Goal: Transaction & Acquisition: Purchase product/service

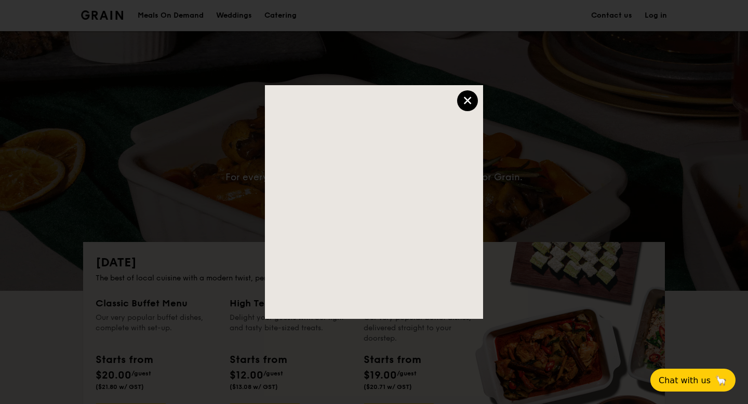
click at [108, 147] on div at bounding box center [374, 202] width 748 height 404
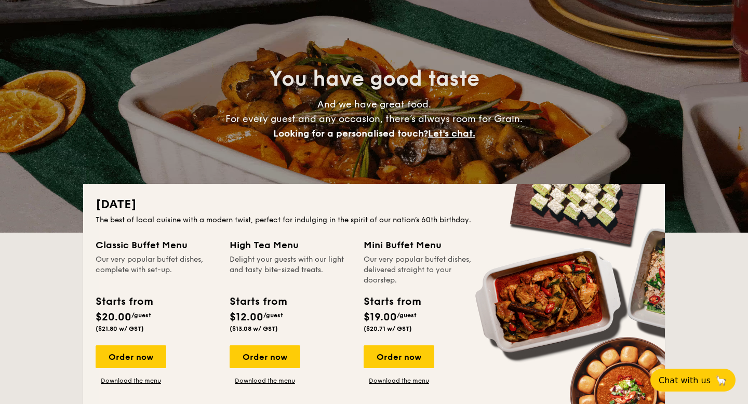
scroll to position [152, 0]
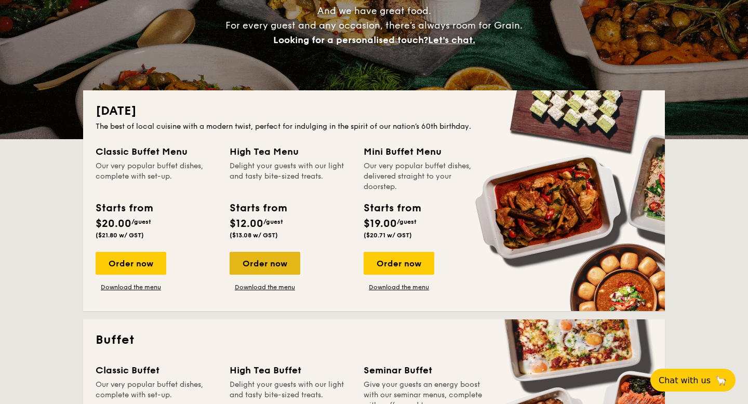
click at [268, 262] on div "Order now" at bounding box center [265, 263] width 71 height 23
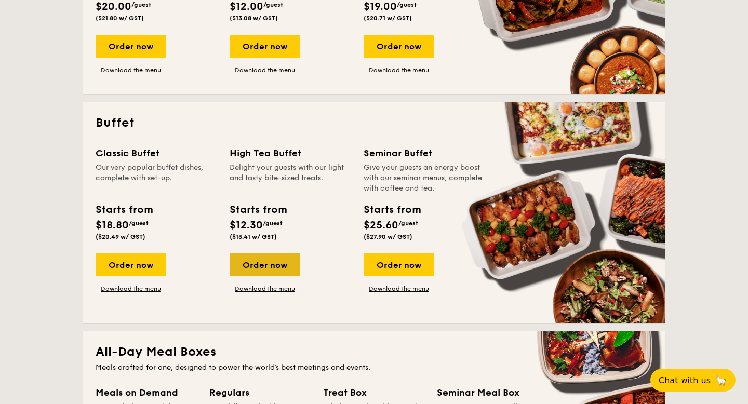
scroll to position [393, 0]
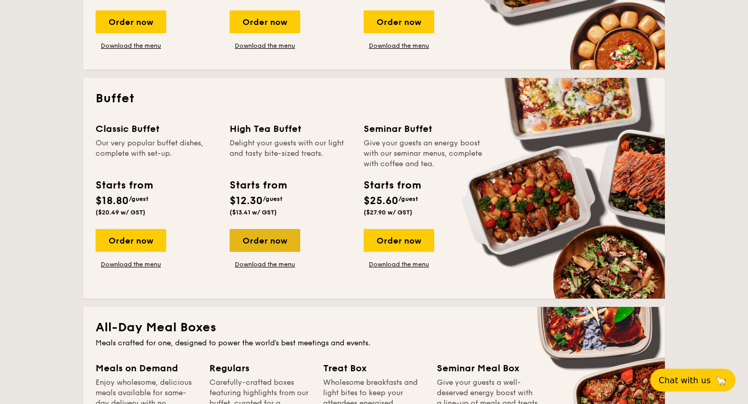
click at [261, 240] on div "Order now" at bounding box center [265, 240] width 71 height 23
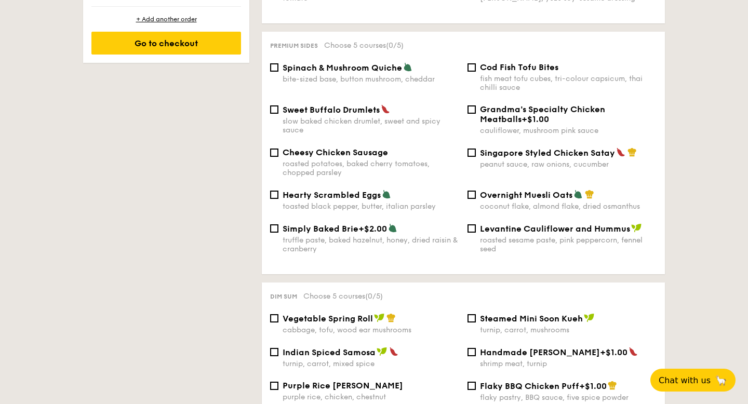
scroll to position [770, 0]
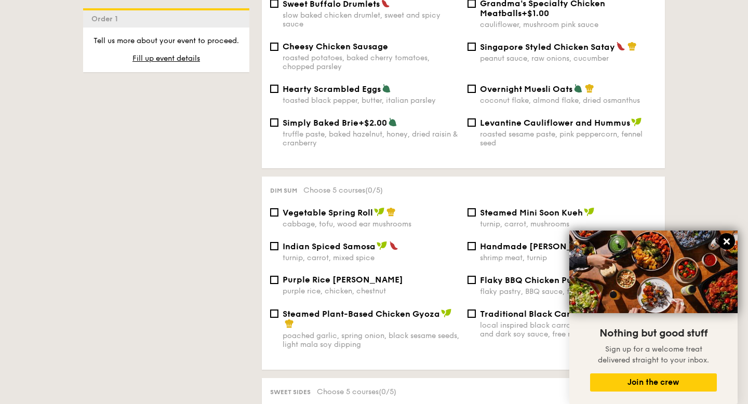
click at [726, 240] on icon at bounding box center [726, 241] width 6 height 6
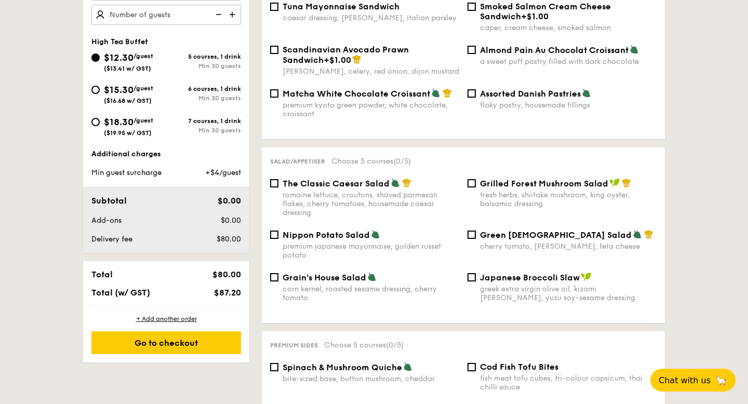
scroll to position [364, 0]
click at [472, 90] on input "Assorted Danish Pastries flaky pastry, housemade fillings" at bounding box center [471, 94] width 8 height 8
checkbox input "true"
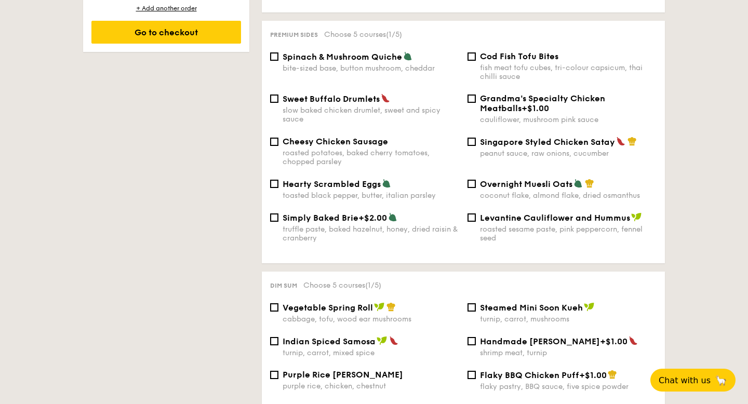
scroll to position [687, 0]
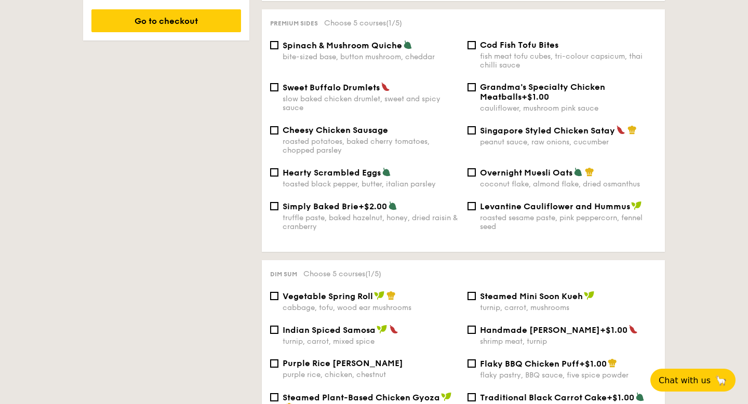
click at [474, 125] on div "Singapore Styled Chicken Satay peanut sauce, raw onions, cucumber" at bounding box center [561, 135] width 197 height 21
click at [473, 126] on input "Singapore Styled Chicken Satay peanut sauce, raw onions, cucumber" at bounding box center [471, 130] width 8 height 8
checkbox input "true"
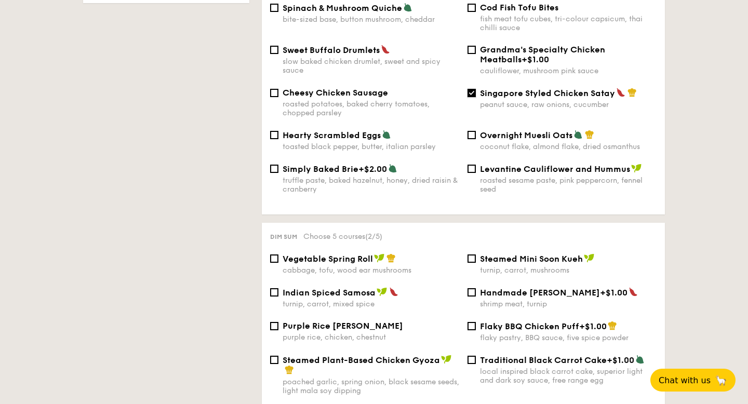
scroll to position [729, 0]
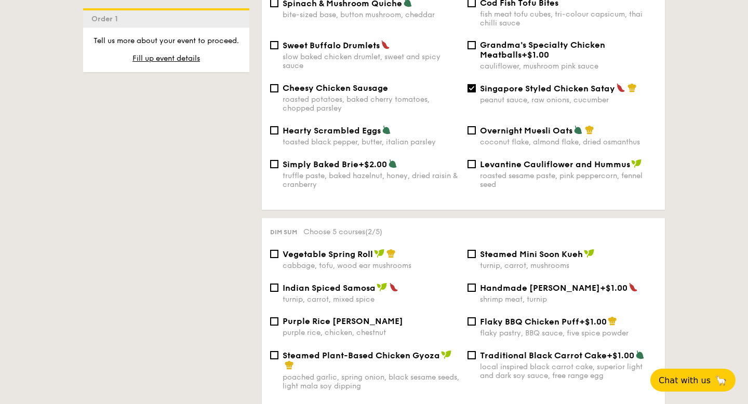
click at [278, 250] on div "Vegetable Spring Roll cabbage, tofu, wood ear mushrooms" at bounding box center [364, 259] width 197 height 21
click at [274, 251] on input "Vegetable Spring Roll cabbage, tofu, wood ear mushrooms" at bounding box center [274, 254] width 8 height 8
checkbox input "true"
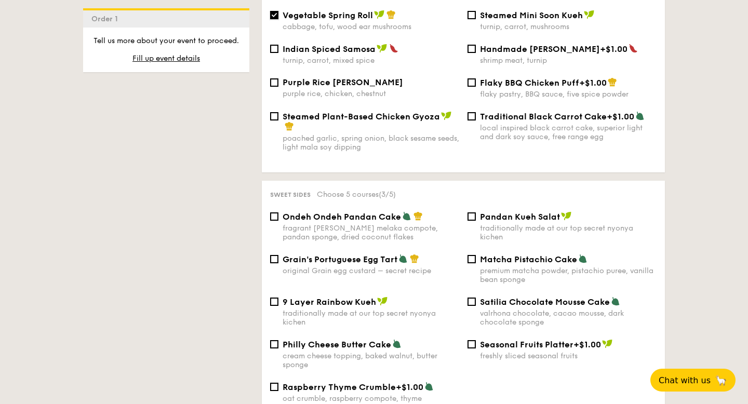
scroll to position [968, 0]
click at [276, 258] on input "Grain's Portuguese Egg Tart original Grain egg custard – secret recipe" at bounding box center [274, 258] width 8 height 8
checkbox input "true"
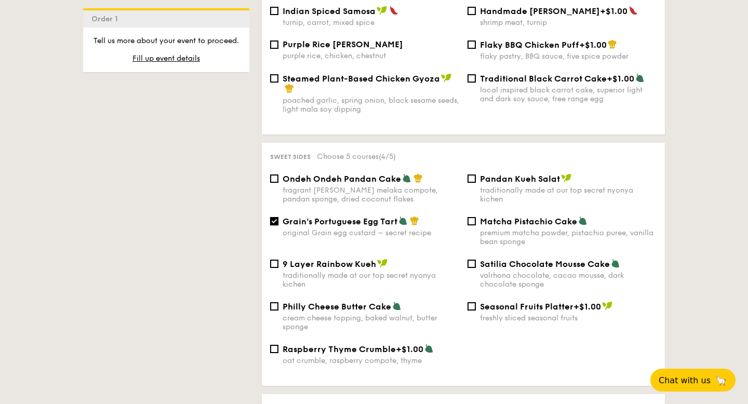
scroll to position [1015, 0]
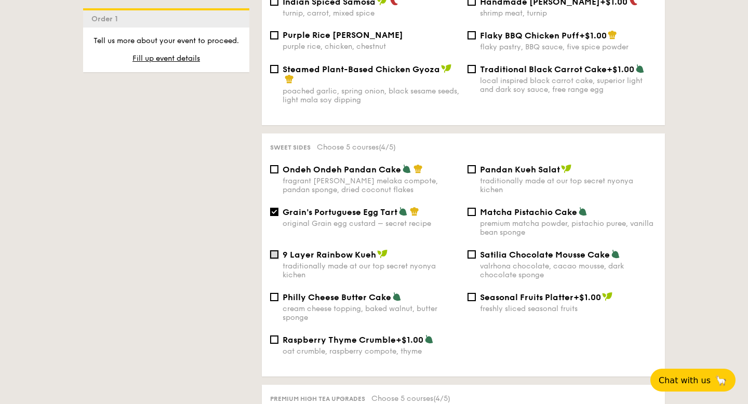
click at [274, 258] on input "9 Layer Rainbow Kueh traditionally made at our top secret nyonya kichen" at bounding box center [274, 254] width 8 height 8
checkbox input "true"
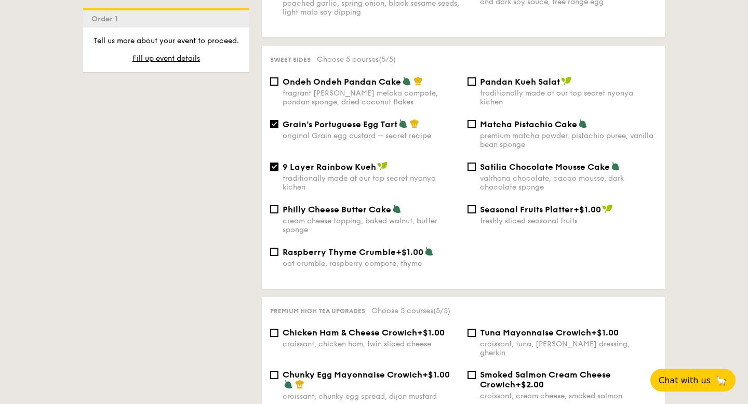
scroll to position [1118, 0]
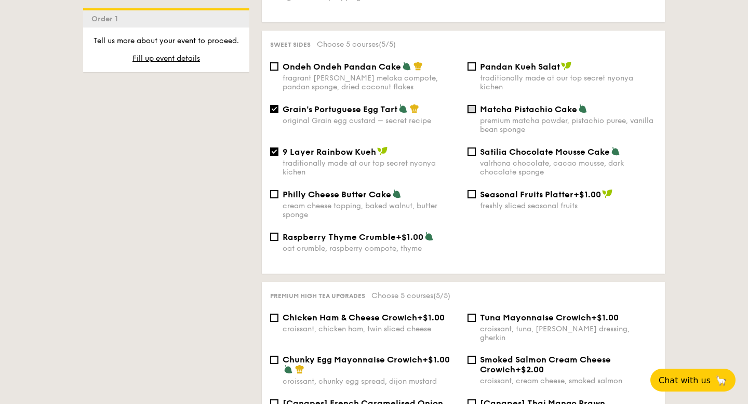
click at [472, 108] on input "Matcha Pistachio Cake premium matcha powder, pistachio puree, vanilla bean spon…" at bounding box center [471, 109] width 8 height 8
checkbox input "true"
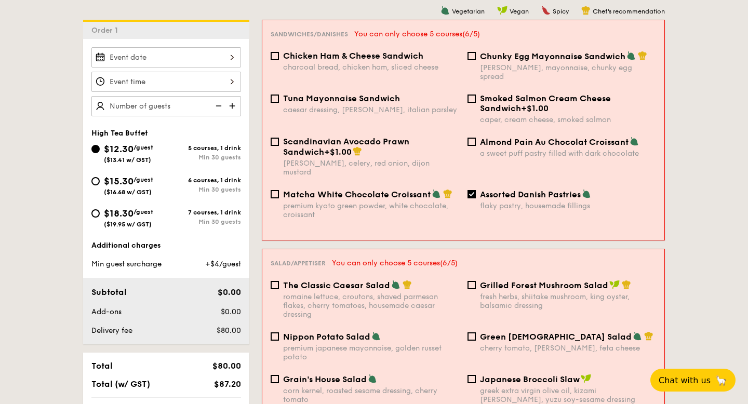
scroll to position [210, 0]
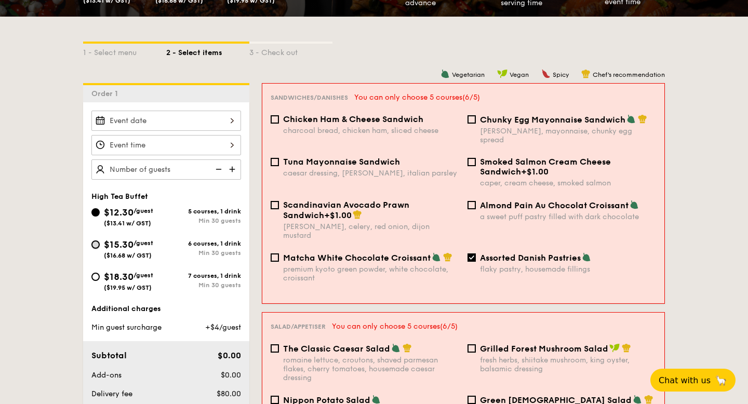
click at [96, 243] on input "$15.30 /guest ($16.68 w/ GST) 6 courses, 1 drink Min 30 guests" at bounding box center [95, 244] width 8 height 8
radio input "true"
checkbox input "false"
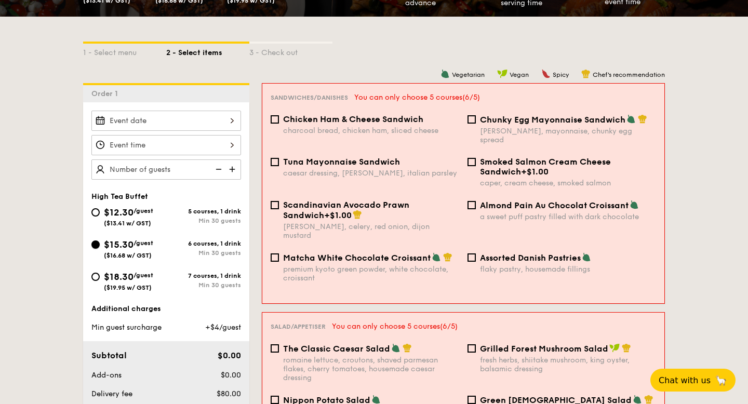
checkbox input "false"
radio input "true"
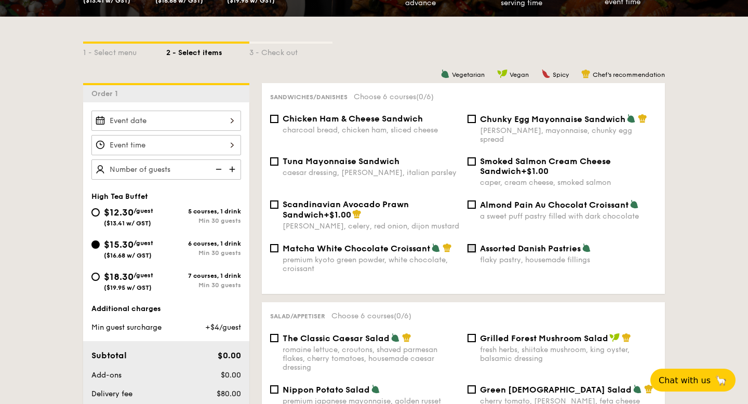
click at [473, 244] on input "Assorted Danish Pastries flaky pastry, housemade fillings" at bounding box center [471, 248] width 8 height 8
checkbox input "true"
click at [203, 117] on div at bounding box center [166, 121] width 150 height 20
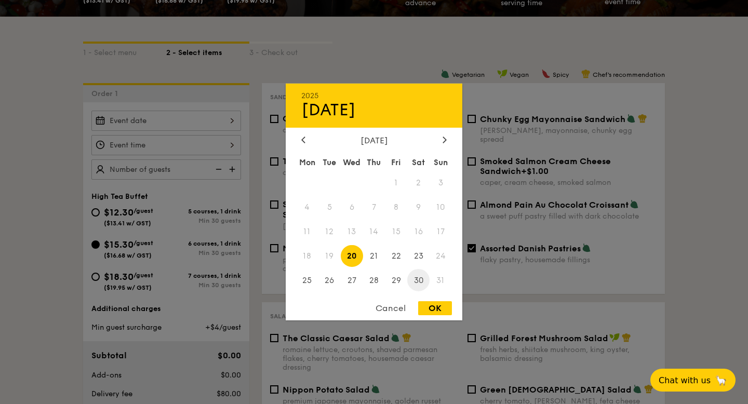
click at [421, 278] on span "30" at bounding box center [418, 280] width 22 height 22
click at [429, 305] on div "OK" at bounding box center [435, 308] width 34 height 14
type input "[DATE]"
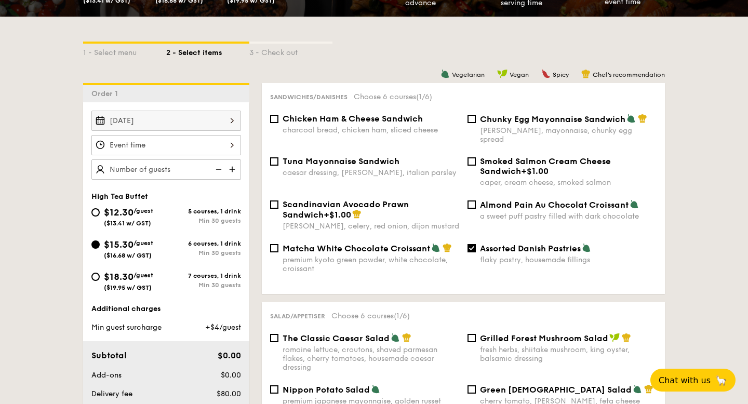
click at [182, 145] on div "12 1 2 3 4 5 6 7 8 9 10 11 00 15 30 45 am pm Cancel OK" at bounding box center [166, 145] width 150 height 20
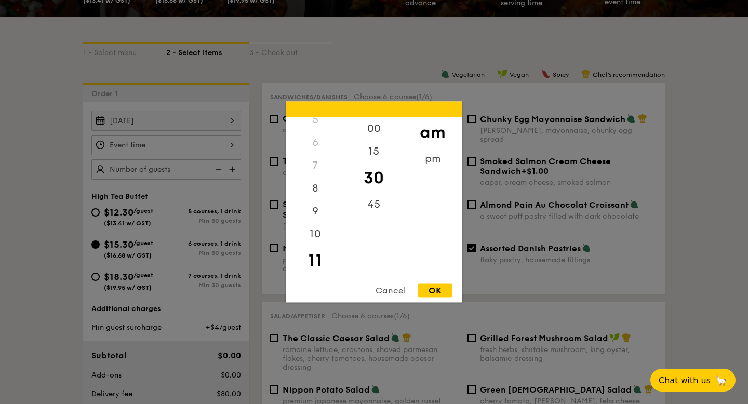
click at [434, 285] on div "OK" at bounding box center [435, 291] width 34 height 14
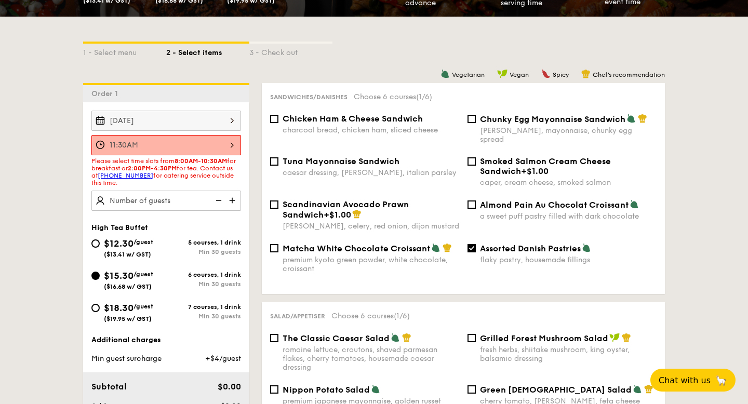
click at [229, 145] on div "11:30AM" at bounding box center [166, 145] width 150 height 20
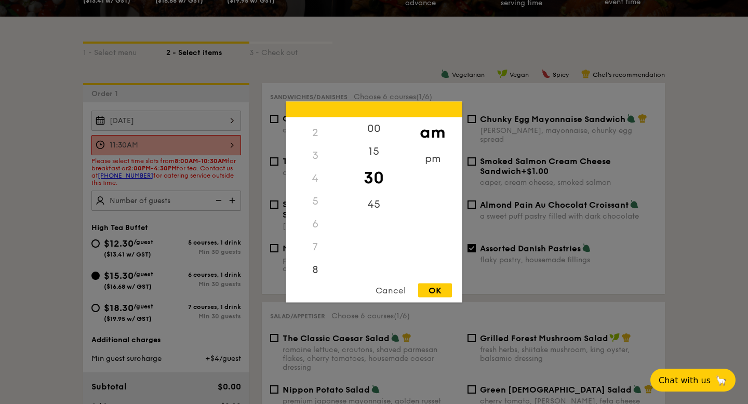
scroll to position [38, 0]
click at [316, 141] on div "2" at bounding box center [315, 136] width 59 height 23
click at [315, 137] on div "2" at bounding box center [315, 136] width 59 height 23
click at [429, 159] on div "pm" at bounding box center [432, 162] width 59 height 30
click at [314, 137] on div "2" at bounding box center [315, 140] width 59 height 30
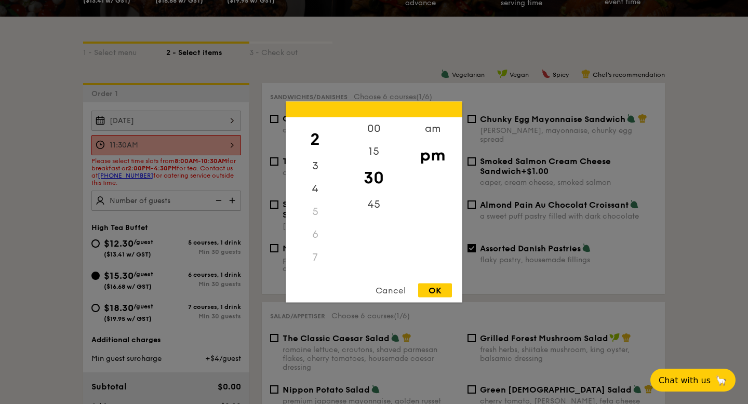
click at [436, 292] on div "OK" at bounding box center [435, 291] width 34 height 14
type input "2:30PM"
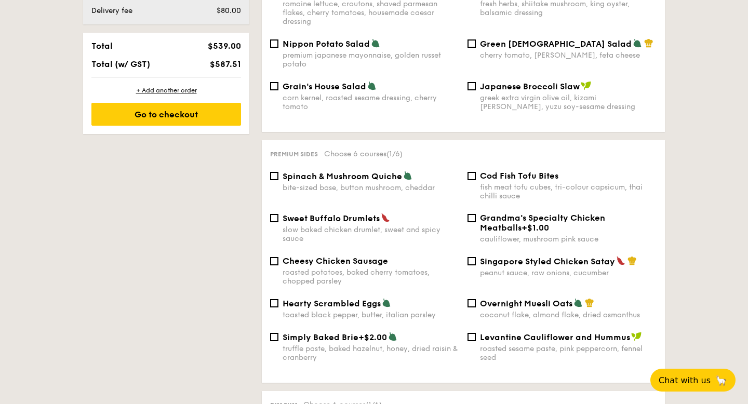
scroll to position [609, 0]
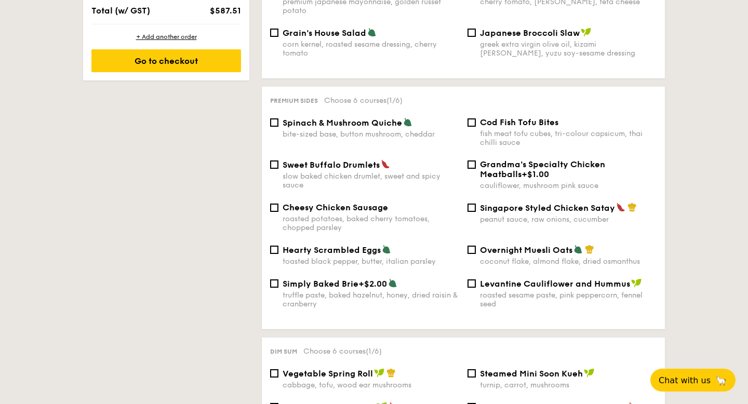
type input "30 guests"
click at [476, 203] on div "Singapore Styled Chicken Satay peanut sauce, raw onions, cucumber" at bounding box center [561, 213] width 197 height 21
click at [474, 204] on input "Singapore Styled Chicken Satay peanut sauce, raw onions, cucumber" at bounding box center [471, 208] width 8 height 8
checkbox input "true"
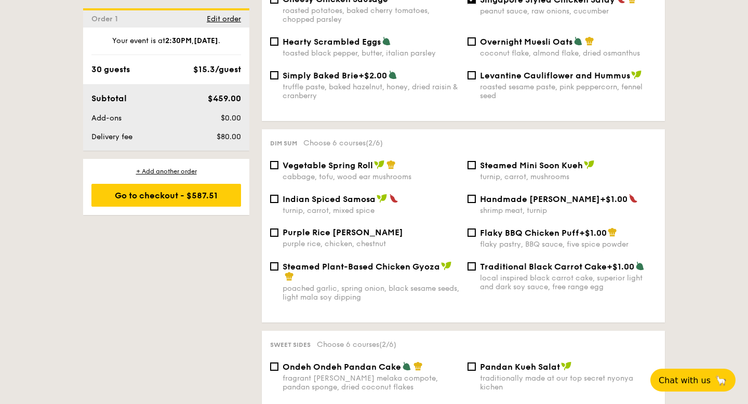
scroll to position [937, 0]
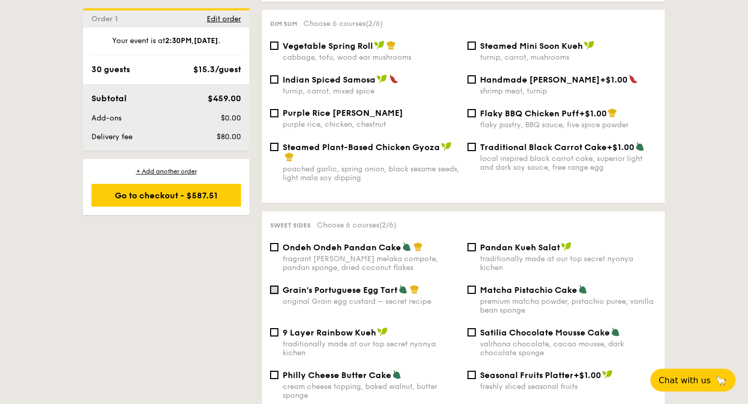
click at [276, 290] on input "Grain's Portuguese Egg Tart original Grain egg custard – secret recipe" at bounding box center [274, 290] width 8 height 8
checkbox input "true"
click at [270, 330] on div "9 Layer Rainbow Kueh traditionally made at our top secret nyonya kichen" at bounding box center [364, 342] width 197 height 30
click at [273, 333] on input "9 Layer Rainbow Kueh traditionally made at our top secret nyonya kichen" at bounding box center [274, 332] width 8 height 8
checkbox input "true"
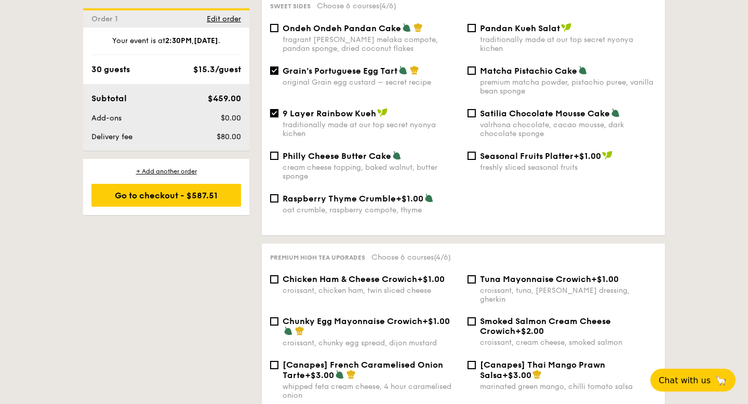
scroll to position [1165, 0]
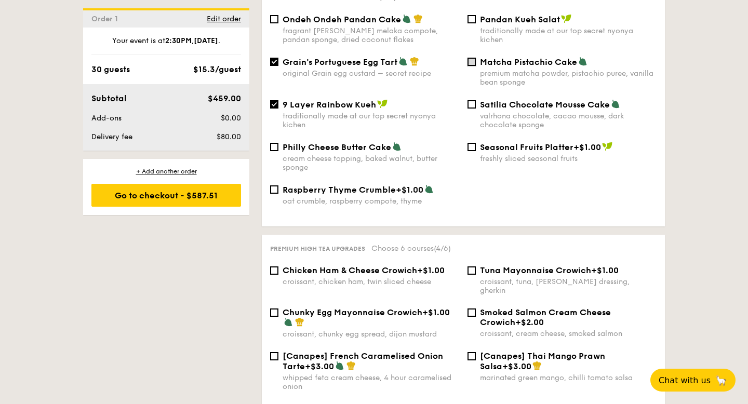
click at [473, 61] on input "Matcha Pistachio Cake premium matcha powder, pistachio puree, vanilla bean spon…" at bounding box center [471, 62] width 8 height 8
checkbox input "true"
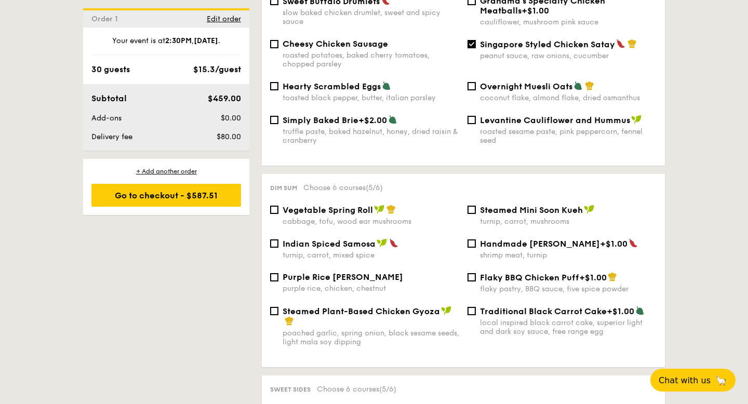
scroll to position [784, 0]
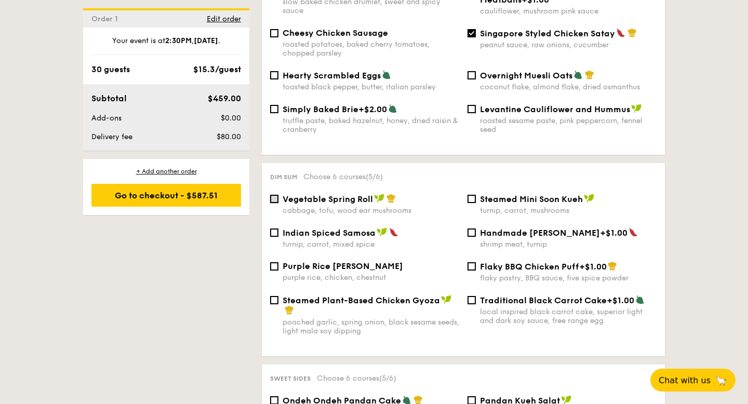
click at [275, 195] on input "Vegetable Spring Roll cabbage, tofu, wood ear mushrooms" at bounding box center [274, 199] width 8 height 8
checkbox input "true"
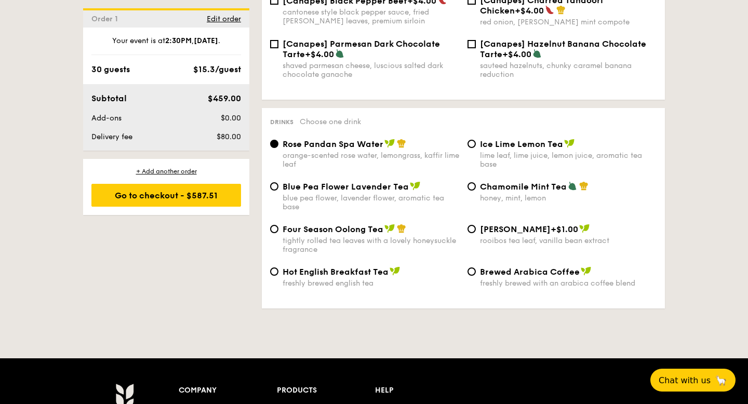
scroll to position [1670, 0]
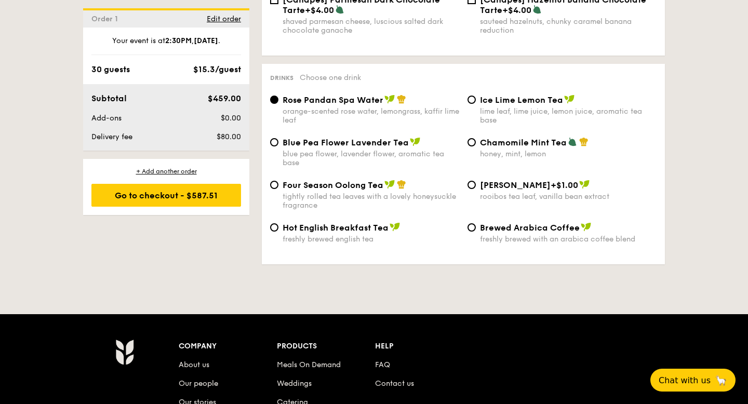
click at [278, 226] on div "Hot English Breakfast Tea freshly brewed english tea" at bounding box center [364, 232] width 197 height 21
click at [274, 225] on input "Hot English Breakfast Tea freshly brewed english tea" at bounding box center [274, 227] width 8 height 8
radio input "true"
click at [470, 228] on div "Brewed Arabica Coffee freshly brewed with an arabica coffee blend" at bounding box center [561, 232] width 197 height 21
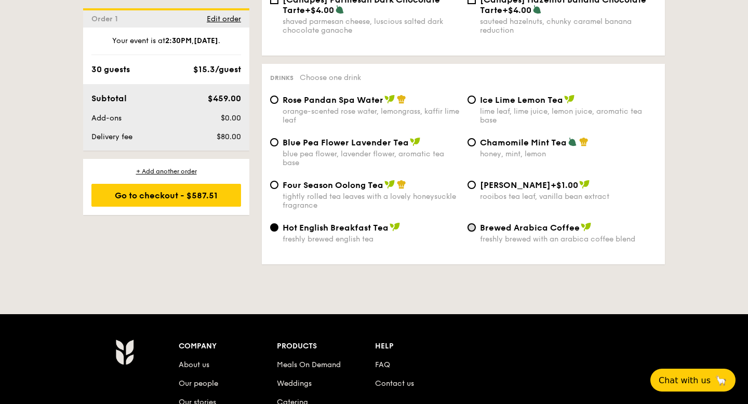
click at [473, 226] on input "Brewed Arabica Coffee freshly brewed with an arabica coffee blend" at bounding box center [471, 227] width 8 height 8
radio input "true"
click at [274, 223] on input "Hot English Breakfast Tea freshly brewed english tea" at bounding box center [274, 227] width 8 height 8
radio input "true"
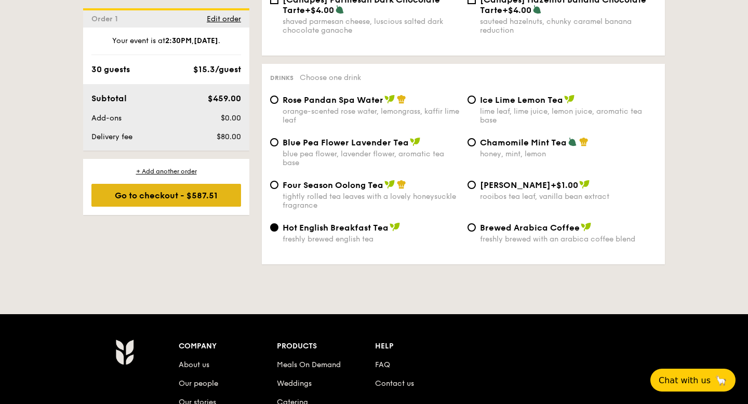
click at [201, 191] on div "Go to checkout - $587.51" at bounding box center [166, 195] width 150 height 23
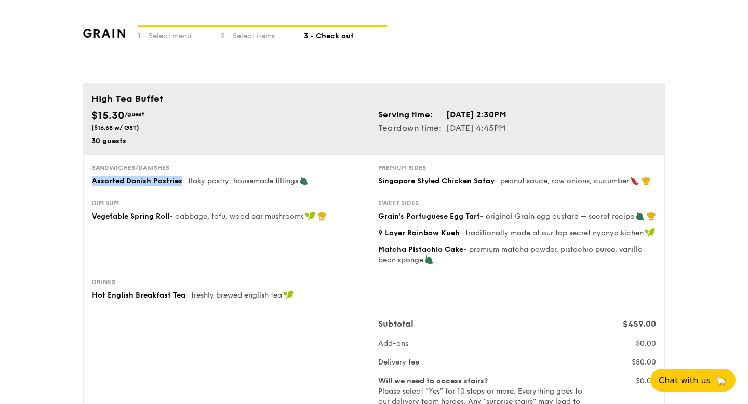
drag, startPoint x: 92, startPoint y: 180, endPoint x: 180, endPoint y: 181, distance: 87.2
click at [180, 181] on span "Assorted Danish Pastries" at bounding box center [137, 181] width 90 height 9
copy span "Assorted Danish Pastries"
drag, startPoint x: 170, startPoint y: 213, endPoint x: 93, endPoint y: 214, distance: 76.9
click at [93, 214] on span "Vegetable Spring Roll" at bounding box center [130, 216] width 77 height 9
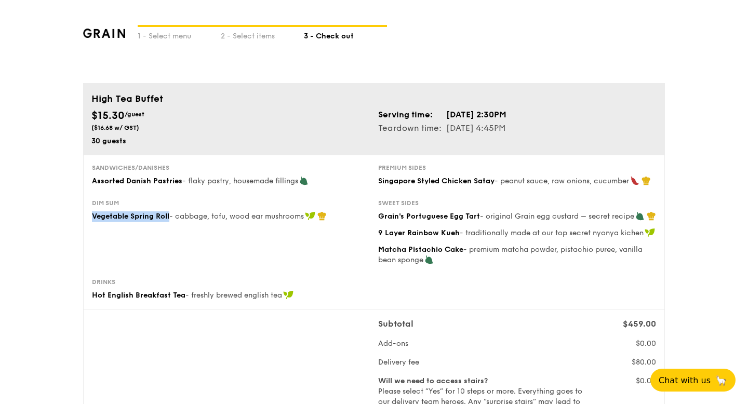
copy span "Vegetable Spring Roll"
drag, startPoint x: 495, startPoint y: 182, endPoint x: 375, endPoint y: 181, distance: 119.5
click at [375, 181] on div "Premium sides Singapore Styled Chicken Satay - peanut sauce, raw onions, cucumb…" at bounding box center [517, 175] width 286 height 23
copy span "Singapore Styled Chicken Satay"
drag, startPoint x: 477, startPoint y: 216, endPoint x: 379, endPoint y: 214, distance: 98.7
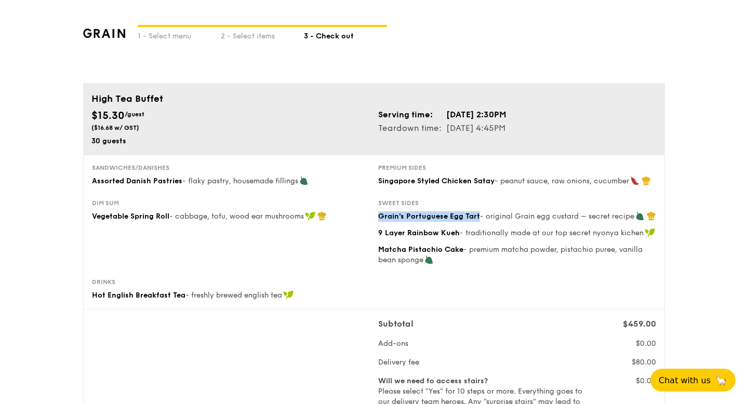
click at [379, 214] on span "Grain's Portuguese Egg Tart" at bounding box center [429, 216] width 102 height 9
copy span "Grain's Portuguese Egg Tart"
drag, startPoint x: 460, startPoint y: 233, endPoint x: 379, endPoint y: 228, distance: 80.6
click at [379, 228] on div "9 Layer Rainbow Kueh - traditionally made at our top secret nyonya kichen" at bounding box center [517, 233] width 278 height 10
copy span "9 Layer Rainbow Kueh"
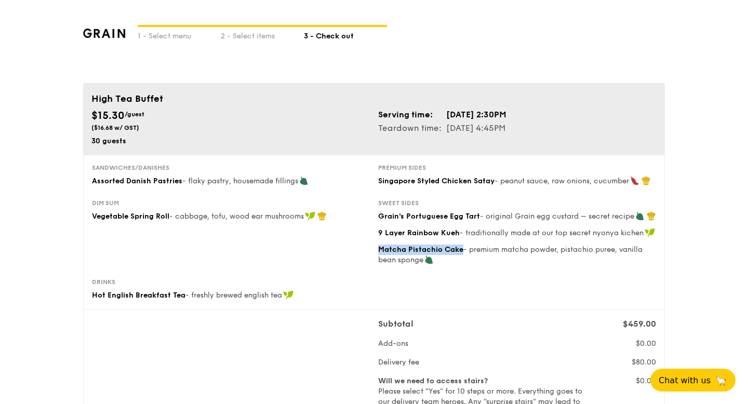
drag, startPoint x: 462, startPoint y: 251, endPoint x: 379, endPoint y: 248, distance: 83.2
click at [379, 248] on div "Matcha Pistachio Cake - premium matcha powder, pistachio puree, vanilla bean sp…" at bounding box center [517, 255] width 278 height 21
copy span "Matcha Pistachio Cake"
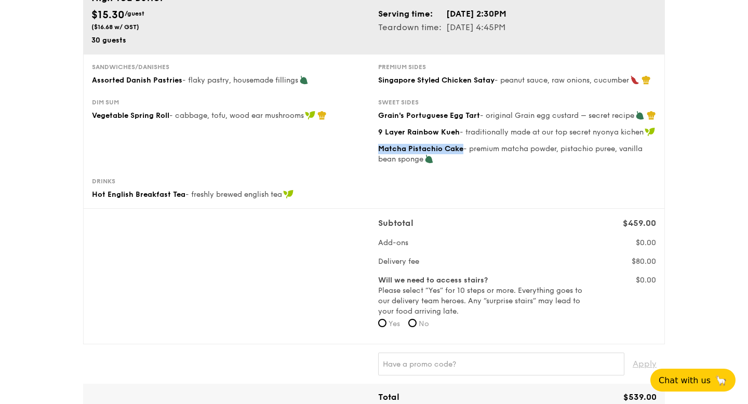
scroll to position [138, 0]
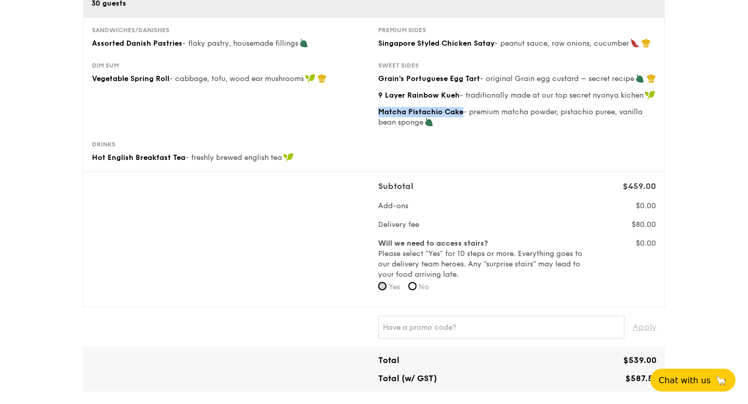
click at [385, 286] on input "Yes" at bounding box center [382, 286] width 8 height 8
radio input "true"
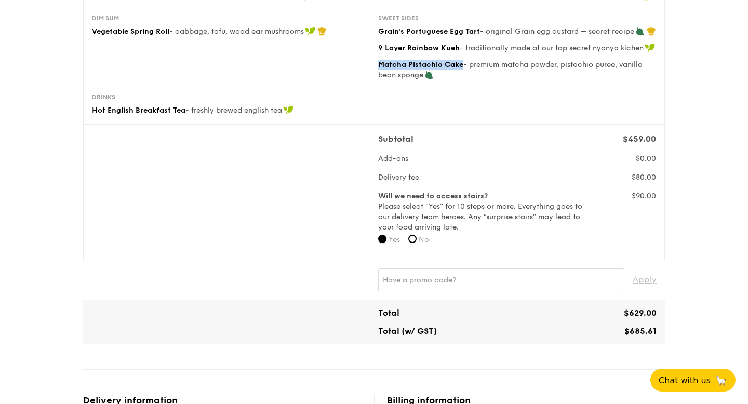
scroll to position [65, 0]
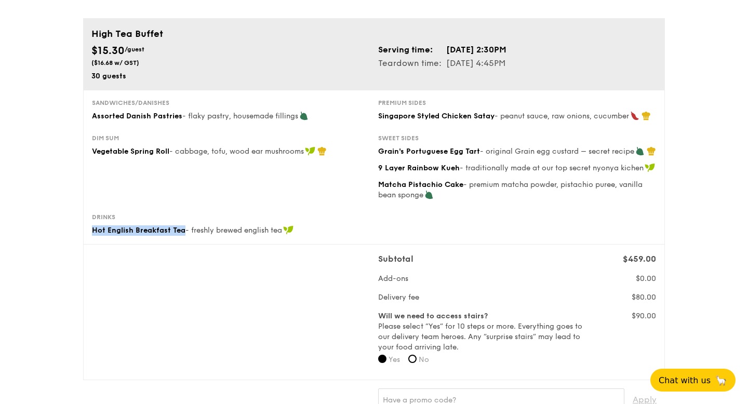
drag, startPoint x: 183, startPoint y: 231, endPoint x: 93, endPoint y: 231, distance: 90.4
click at [93, 231] on span "Hot English Breakfast Tea" at bounding box center [138, 230] width 93 height 9
copy span "Hot English Breakfast Tea"
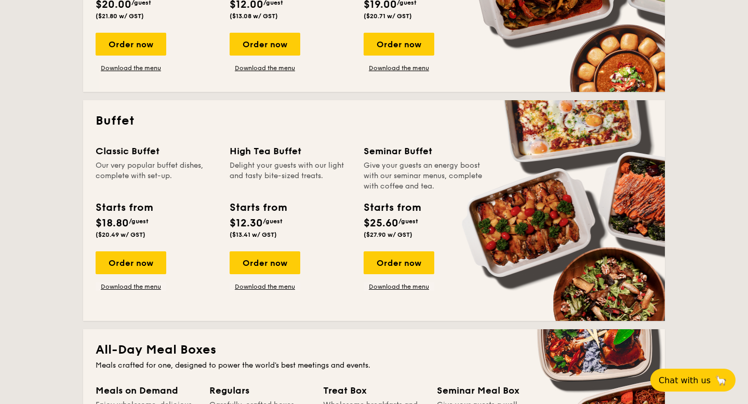
scroll to position [370, 0]
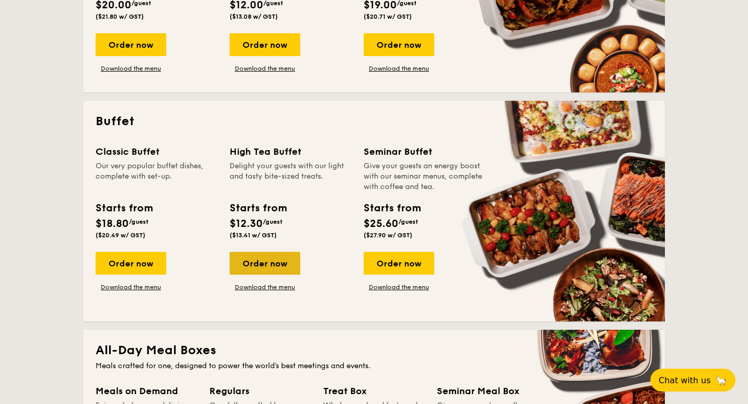
click at [269, 268] on div "Order now" at bounding box center [265, 263] width 71 height 23
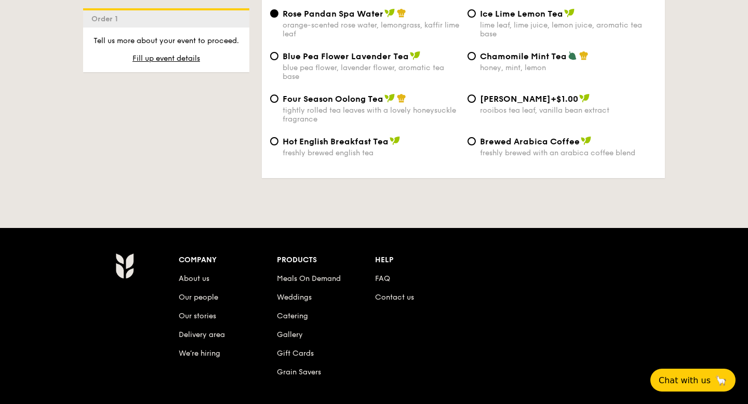
scroll to position [1816, 0]
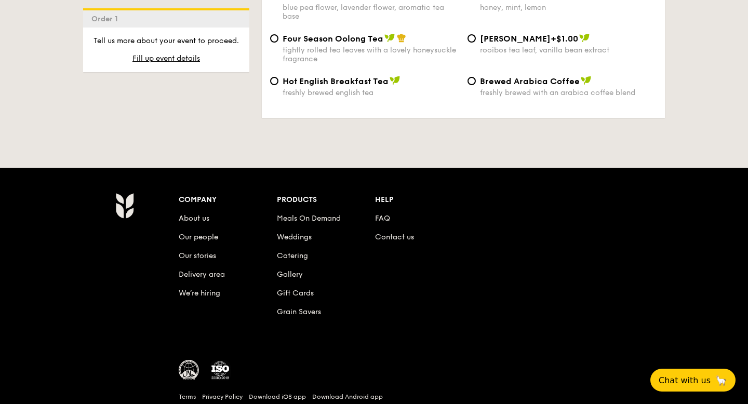
drag, startPoint x: 479, startPoint y: 74, endPoint x: 577, endPoint y: 73, distance: 97.6
click at [577, 76] on div "Brewed Arabica Coffee" at bounding box center [568, 81] width 177 height 10
click at [476, 77] on input "Brewed Arabica Coffee freshly brewed with an arabica coffee blend" at bounding box center [471, 81] width 8 height 8
radio input "true"
click at [577, 76] on div "Brewed Arabica Coffee" at bounding box center [568, 81] width 177 height 10
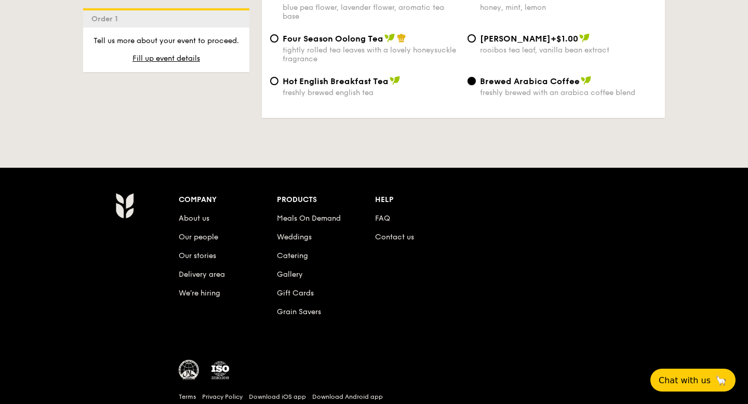
click at [476, 77] on input "Brewed Arabica Coffee freshly brewed with an arabica coffee blend" at bounding box center [471, 81] width 8 height 8
click at [480, 76] on div "Brewed Arabica Coffee" at bounding box center [568, 81] width 177 height 10
click at [476, 77] on input "Brewed Arabica Coffee freshly brewed with an arabica coffee blend" at bounding box center [471, 81] width 8 height 8
click at [480, 76] on div "Brewed Arabica Coffee" at bounding box center [568, 81] width 177 height 10
click at [476, 77] on input "Brewed Arabica Coffee freshly brewed with an arabica coffee blend" at bounding box center [471, 81] width 8 height 8
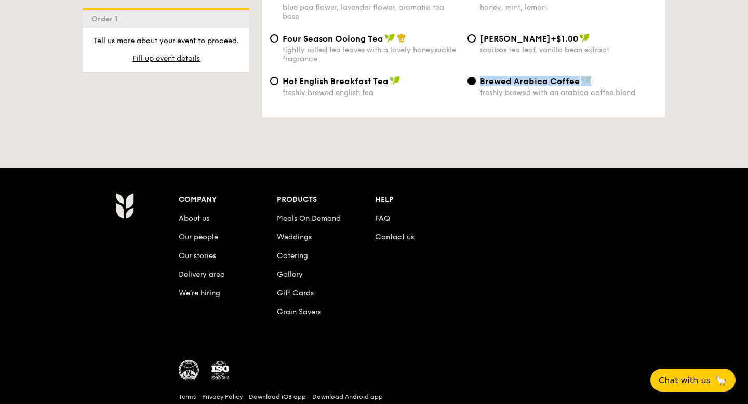
drag, startPoint x: 479, startPoint y: 73, endPoint x: 529, endPoint y: 75, distance: 49.9
click at [529, 76] on div "Brewed Arabica Coffee" at bounding box center [568, 81] width 177 height 10
click at [476, 77] on input "Brewed Arabica Coffee freshly brewed with an arabica coffee blend" at bounding box center [471, 81] width 8 height 8
copy div "Brewed Arabica Coffee"
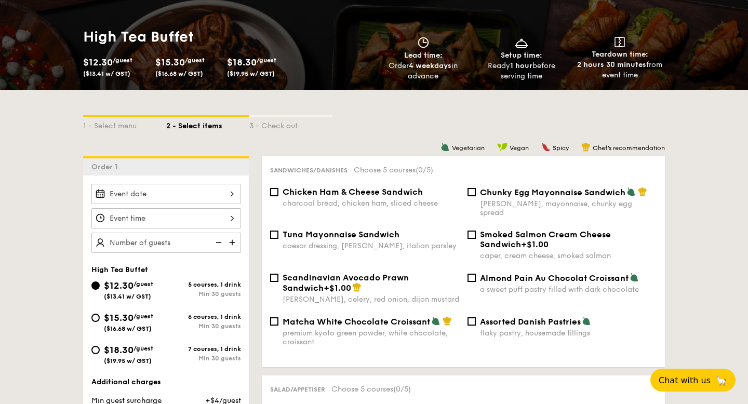
scroll to position [211, 0]
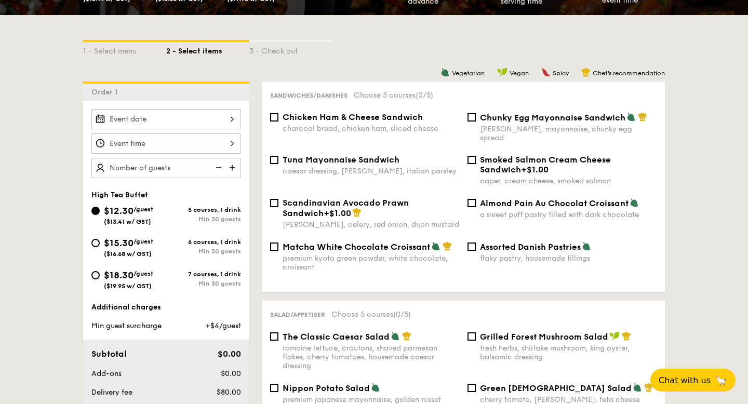
click at [216, 144] on div "12 1 2 3 4 5 6 7 8 9 10 11 00 15 30 45 am pm Cancel OK" at bounding box center [166, 143] width 150 height 20
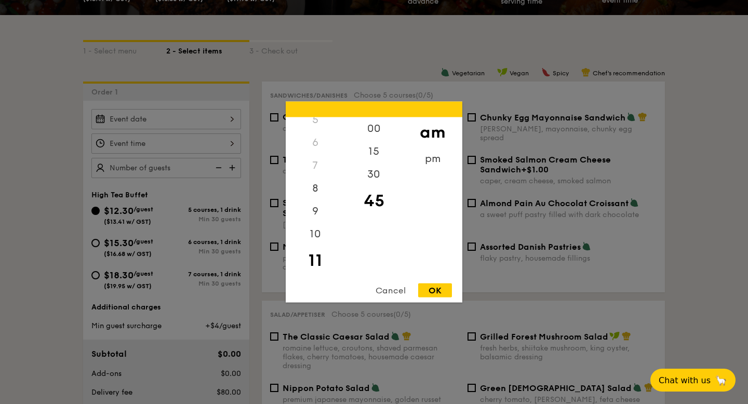
click at [426, 287] on div "OK" at bounding box center [435, 291] width 34 height 14
type input "11:45AM"
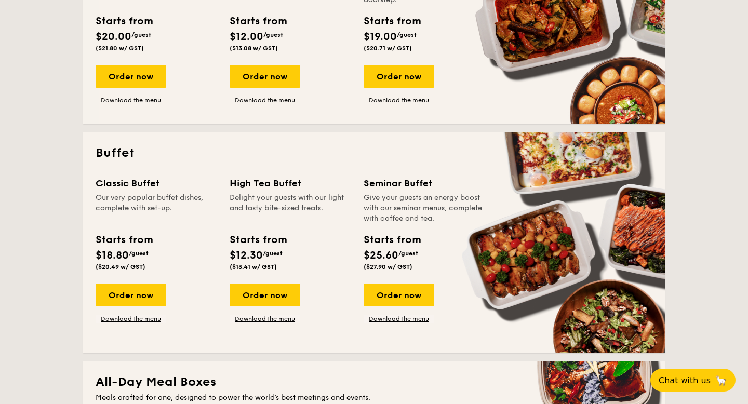
scroll to position [342, 0]
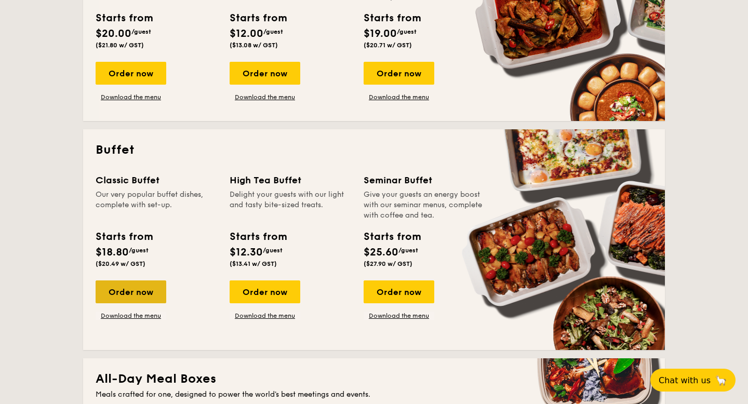
click at [135, 287] on div "Order now" at bounding box center [131, 291] width 71 height 23
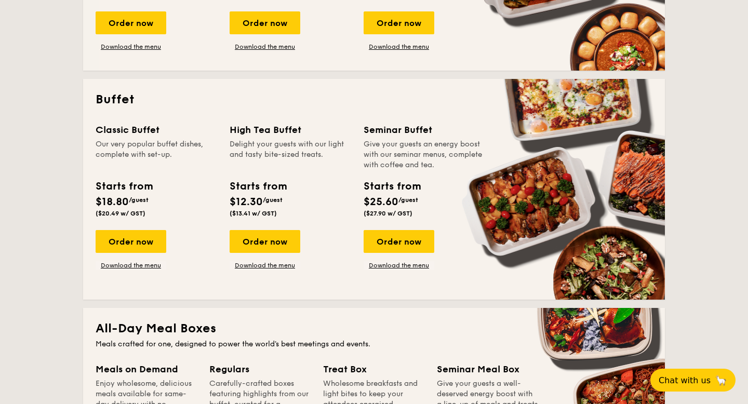
scroll to position [280, 0]
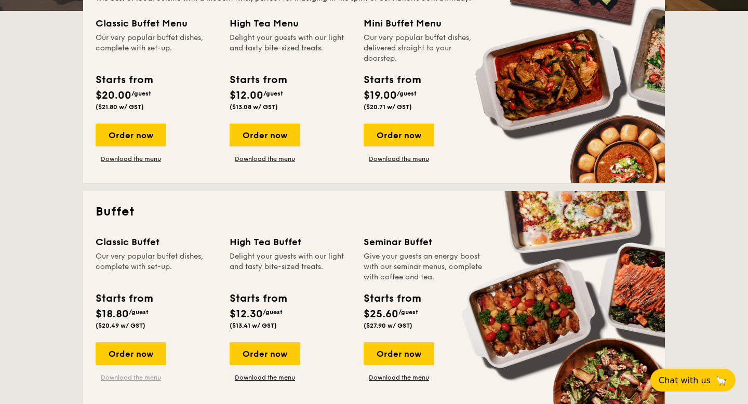
click at [140, 380] on link "Download the menu" at bounding box center [131, 377] width 71 height 8
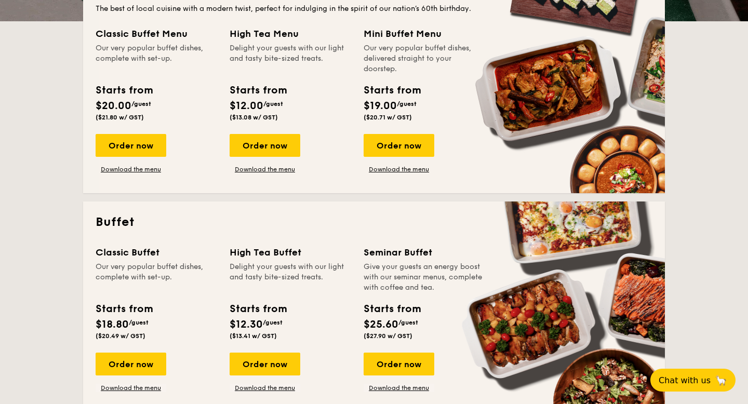
scroll to position [276, 0]
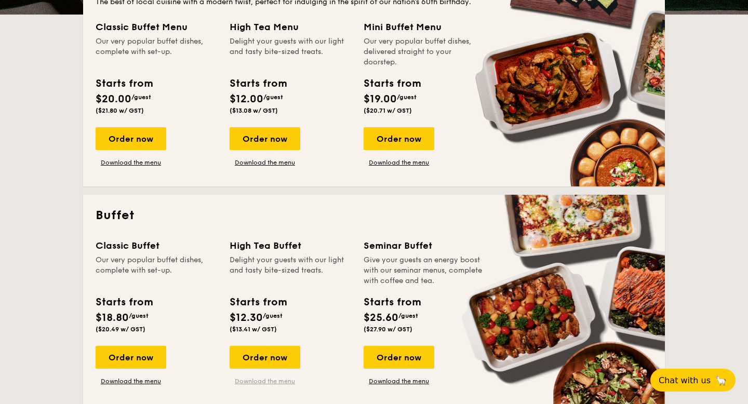
click at [249, 383] on link "Download the menu" at bounding box center [265, 381] width 71 height 8
